Goal: Check status: Check status

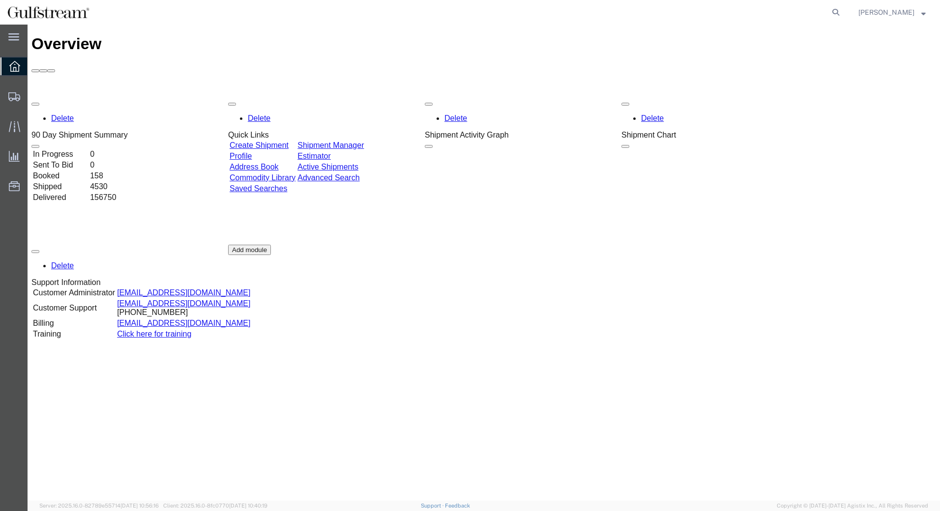
click at [834, 10] on form at bounding box center [836, 12] width 16 height 25
click at [838, 12] on icon at bounding box center [835, 12] width 14 height 14
click at [828, 11] on input "search" at bounding box center [835, 12] width 15 height 24
paste input "436856091160"
type input "436856091160"
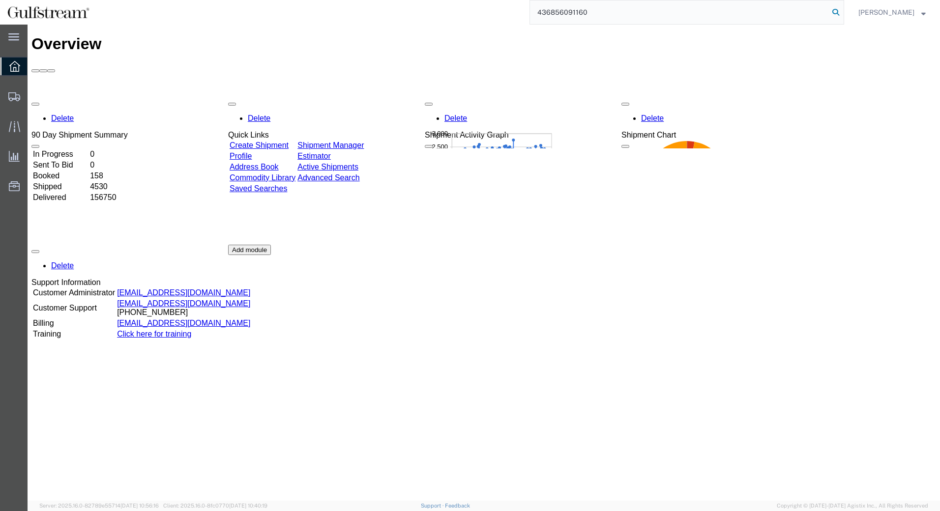
click at [842, 13] on icon at bounding box center [835, 12] width 14 height 14
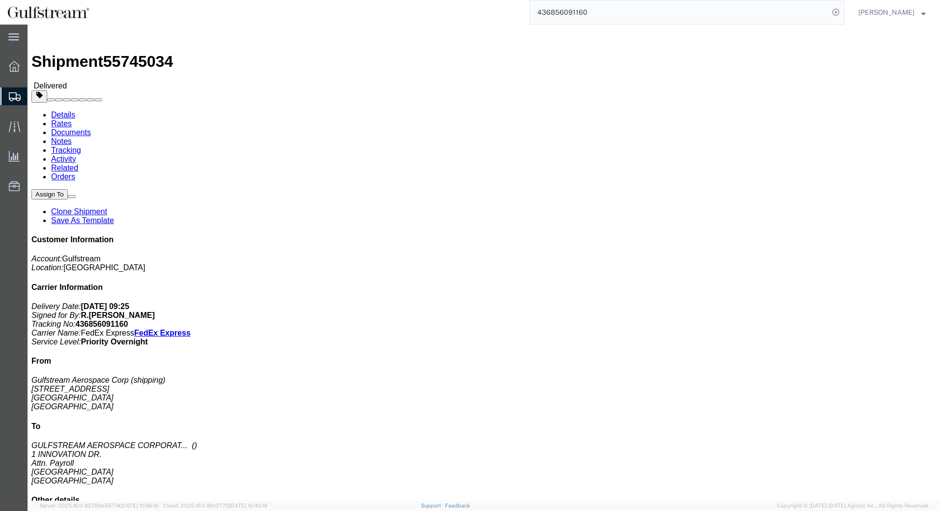
click div "Leg 1 - Small Parcel"
click h4 "Routing & Vehicle Information"
click div "Leg 1 - Small Parcel"
